Goal: Navigation & Orientation: Find specific page/section

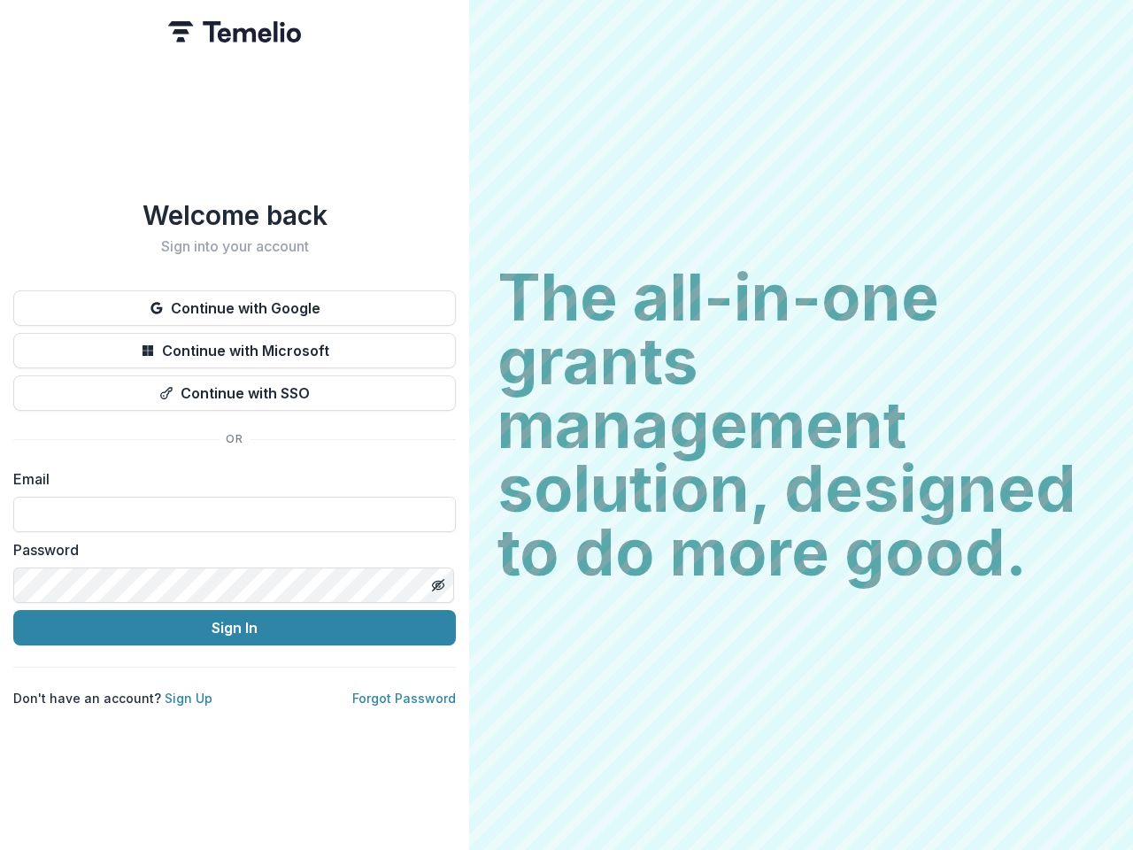
click at [567, 425] on h2 "The all-in-one grants management solution, designed to do more good." at bounding box center [801, 425] width 607 height 319
click at [235, 301] on button "Continue with Google" at bounding box center [234, 307] width 443 height 35
click at [235, 344] on button "Continue with Microsoft" at bounding box center [234, 350] width 443 height 35
click at [235, 386] on button "Continue with SSO" at bounding box center [234, 392] width 443 height 35
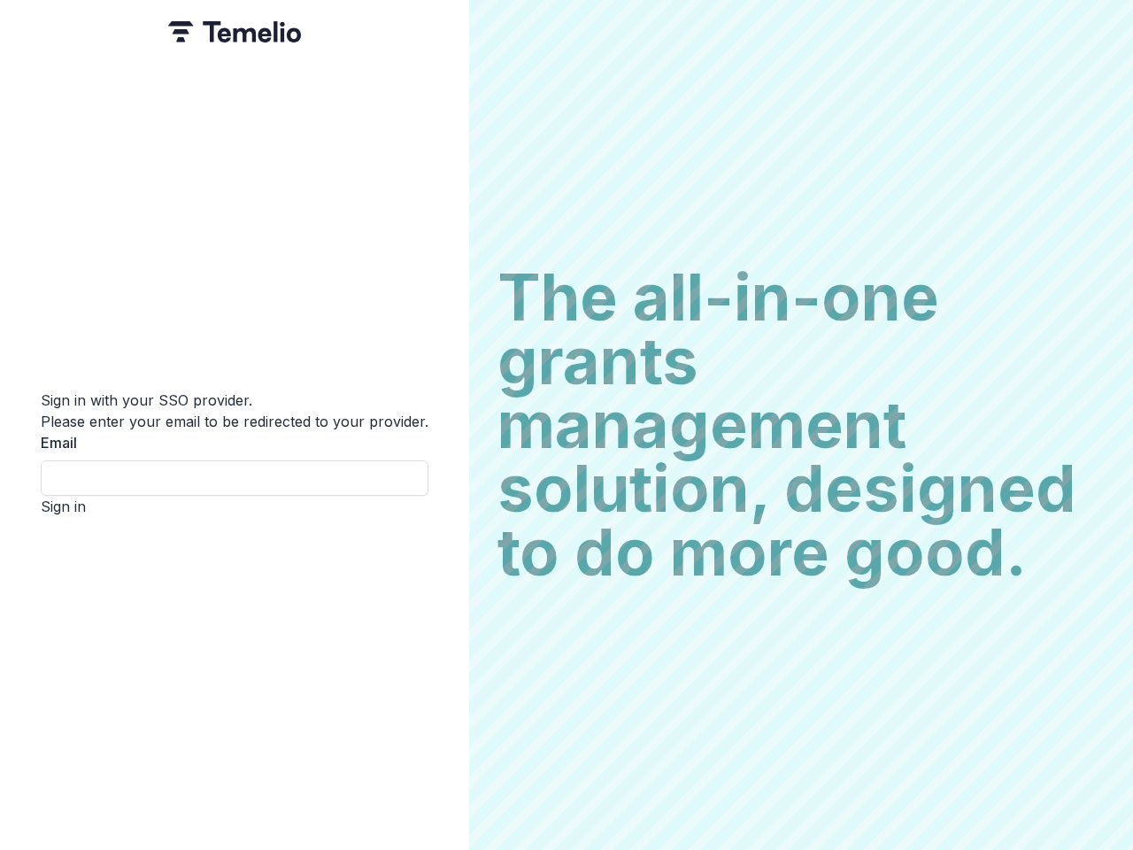
click at [437, 578] on div "Sign in with your SSO provider. Please enter your email to be redirected to you…" at bounding box center [234, 425] width 469 height 850
